Goal: Task Accomplishment & Management: Use online tool/utility

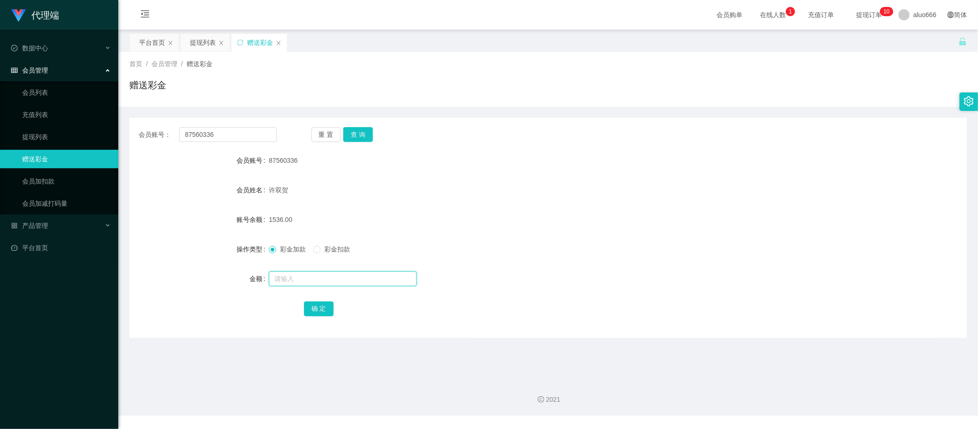
click at [309, 285] on input "text" at bounding box center [343, 278] width 148 height 15
type input "8"
click at [312, 305] on button "确 定" at bounding box center [319, 308] width 30 height 15
click at [590, 185] on div "许双贺" at bounding box center [513, 190] width 489 height 18
click at [311, 277] on input "text" at bounding box center [343, 278] width 148 height 15
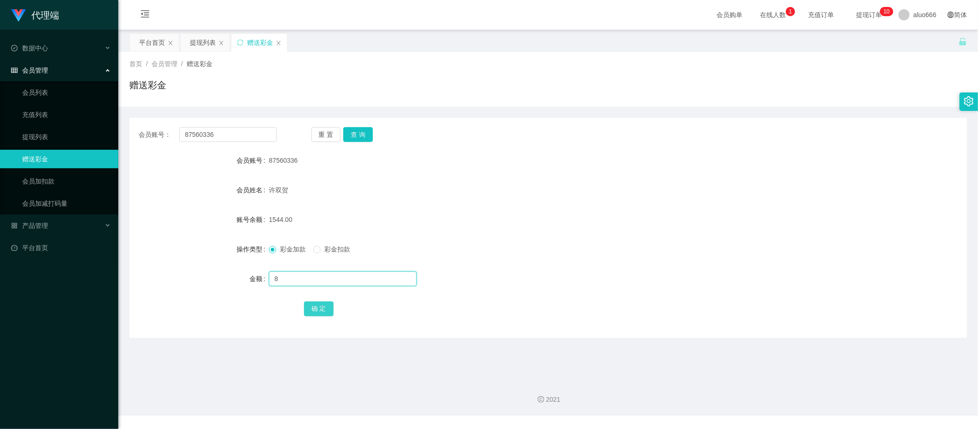
type input "8"
drag, startPoint x: 324, startPoint y: 305, endPoint x: 350, endPoint y: 283, distance: 34.4
click at [324, 305] on button "确 定" at bounding box center [319, 308] width 30 height 15
click at [519, 211] on div "1544.00" at bounding box center [513, 219] width 489 height 18
click at [298, 279] on input "text" at bounding box center [343, 278] width 148 height 15
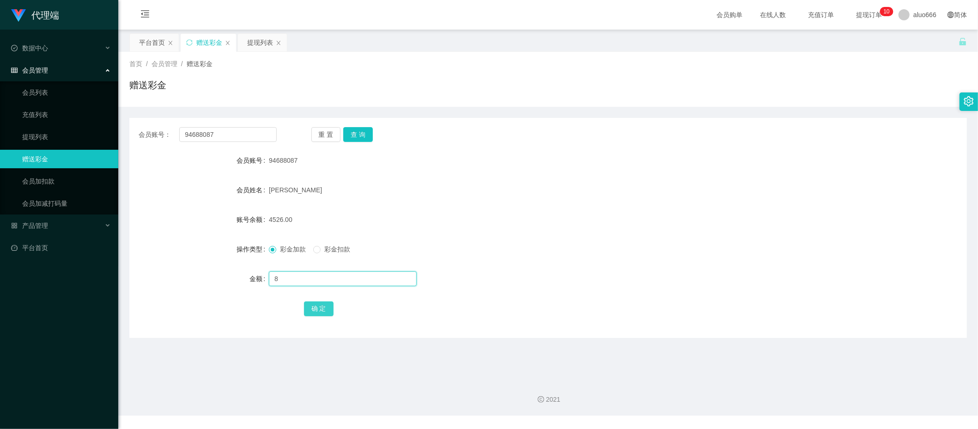
type input "8"
drag, startPoint x: 311, startPoint y: 305, endPoint x: 328, endPoint y: 298, distance: 18.6
click at [311, 305] on button "确 定" at bounding box center [319, 308] width 30 height 15
click at [598, 198] on div "[PERSON_NAME]" at bounding box center [513, 190] width 489 height 18
click at [291, 276] on input "text" at bounding box center [343, 278] width 148 height 15
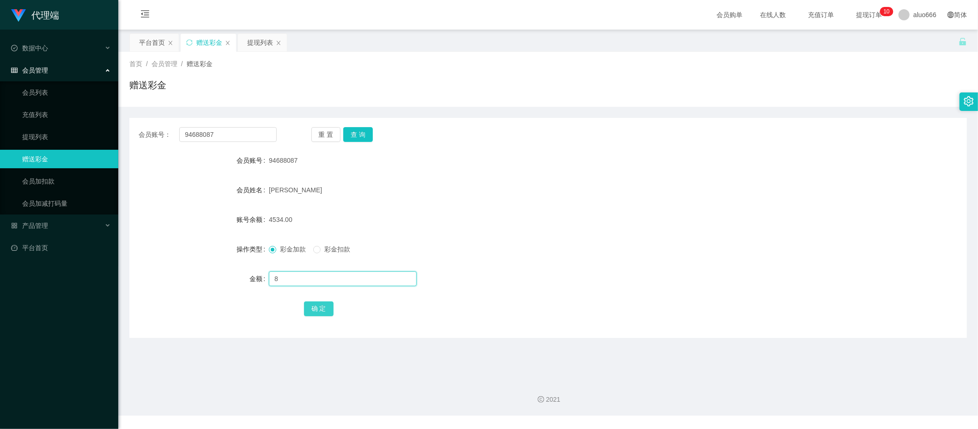
type input "8"
click at [321, 306] on button "确 定" at bounding box center [319, 308] width 30 height 15
click at [649, 202] on form "会员账号 94688087 会员姓名 [PERSON_NAME] 账号余额 4542.00 操作类型 彩金加款 彩金扣款 金额 确 定" at bounding box center [548, 234] width 838 height 166
